Goal: Information Seeking & Learning: Learn about a topic

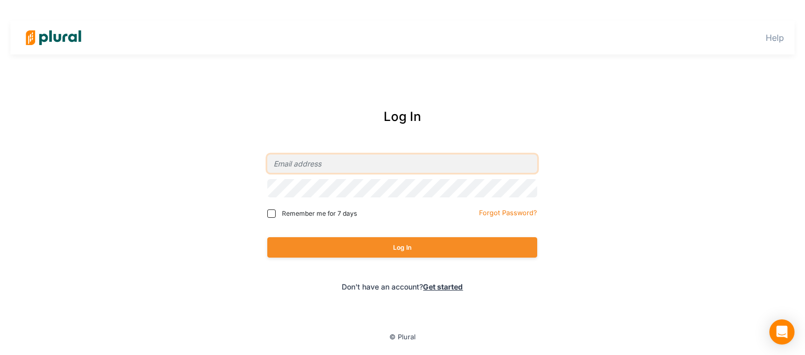
type input "[EMAIL_ADDRESS][DOMAIN_NAME]"
click at [289, 221] on div "Remember me for 7 days" at bounding box center [339, 214] width 144 height 16
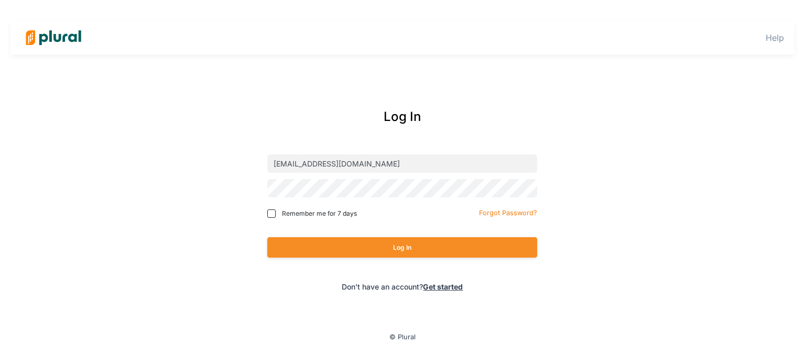
click at [280, 217] on label "Remember me for 7 days" at bounding box center [339, 213] width 144 height 9
click at [276, 217] on input "Remember me for 7 days" at bounding box center [271, 214] width 8 height 8
checkbox input "true"
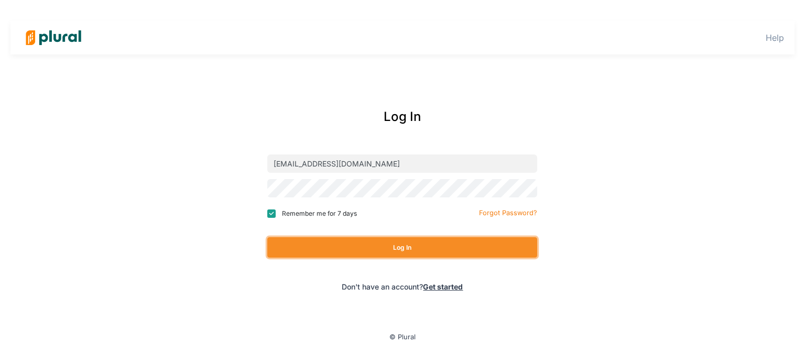
click at [293, 244] on button "Log In" at bounding box center [402, 247] width 270 height 20
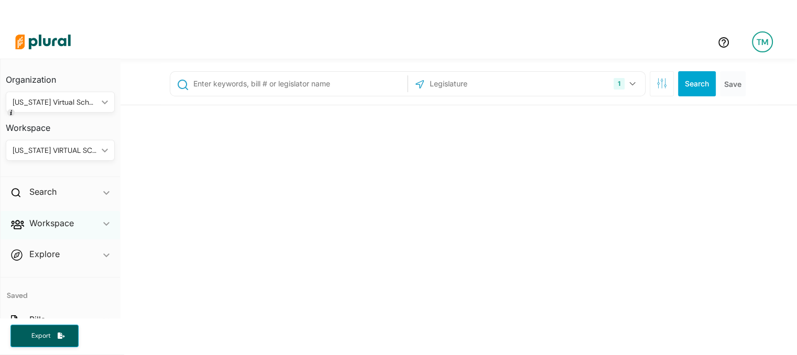
scroll to position [54, 0]
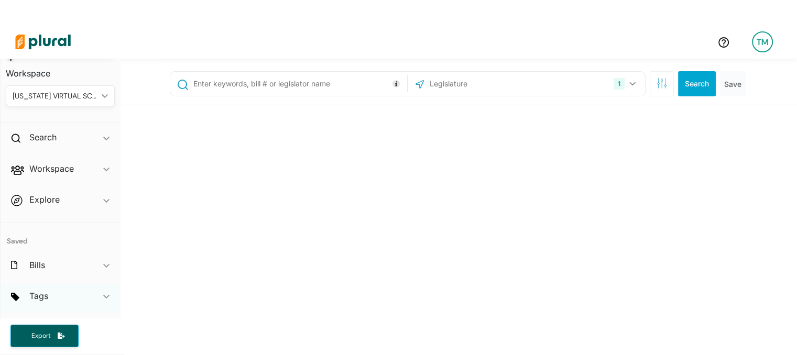
click at [94, 298] on div "Tags ic_keyboard_arrow_down" at bounding box center [60, 298] width 119 height 28
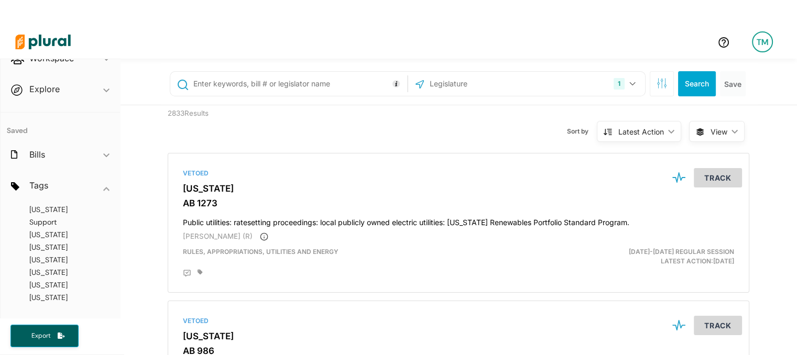
scroll to position [378, 0]
click at [43, 276] on span "[US_STATE]" at bounding box center [48, 272] width 38 height 9
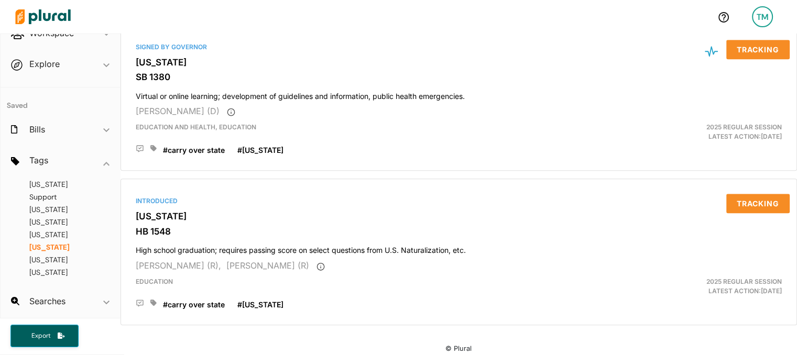
scroll to position [956, 0]
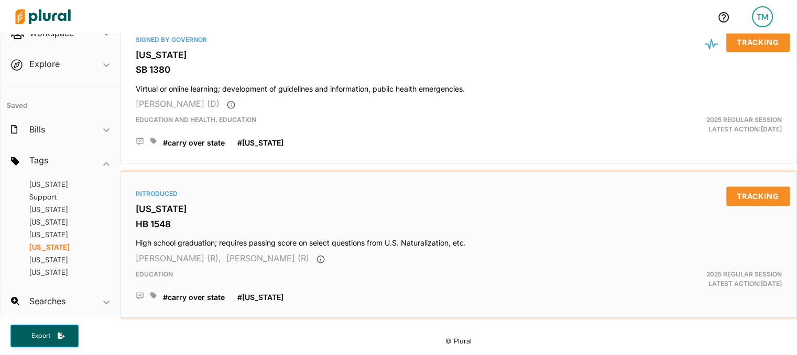
click at [243, 204] on h3 "[US_STATE]" at bounding box center [459, 209] width 646 height 10
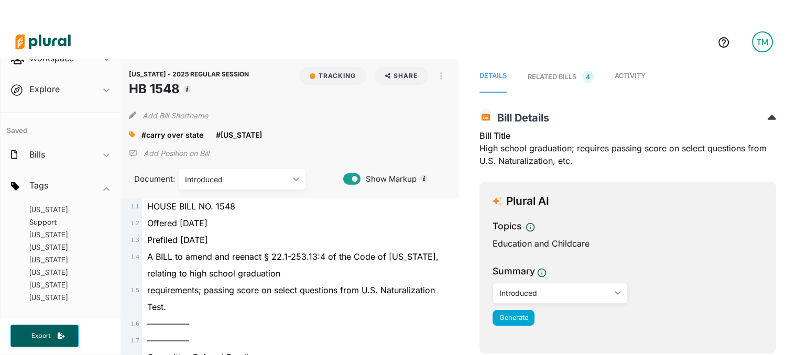
click at [573, 74] on div "RELATED BILLS 4" at bounding box center [561, 77] width 66 height 13
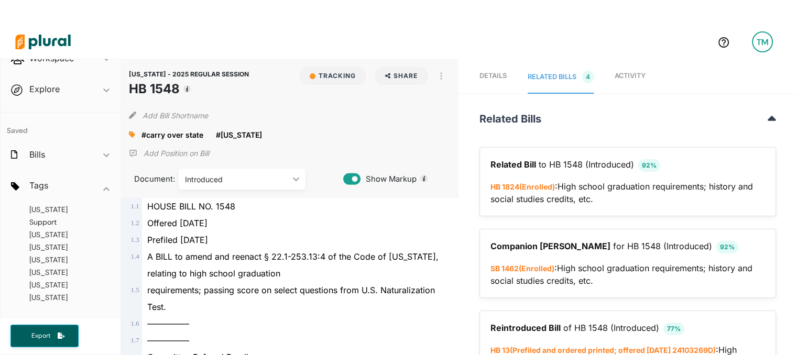
click at [620, 67] on link "Activity" at bounding box center [630, 77] width 31 height 32
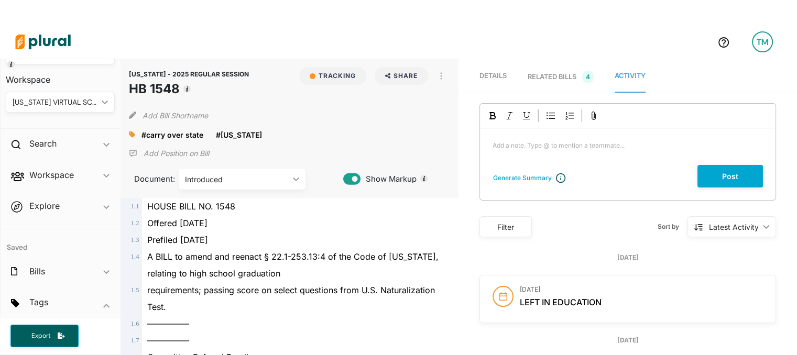
scroll to position [48, 0]
